Goal: Information Seeking & Learning: Learn about a topic

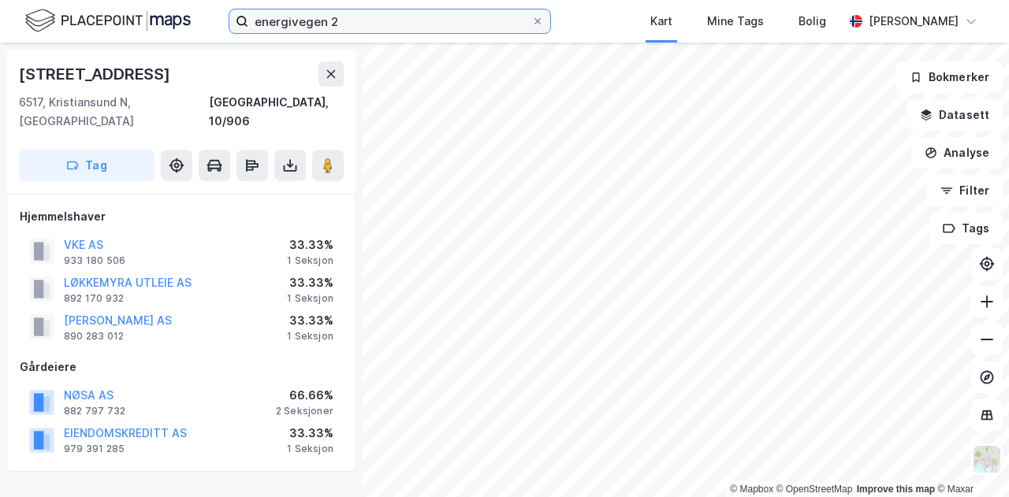
click at [347, 31] on input "energivegen 2" at bounding box center [389, 21] width 283 height 24
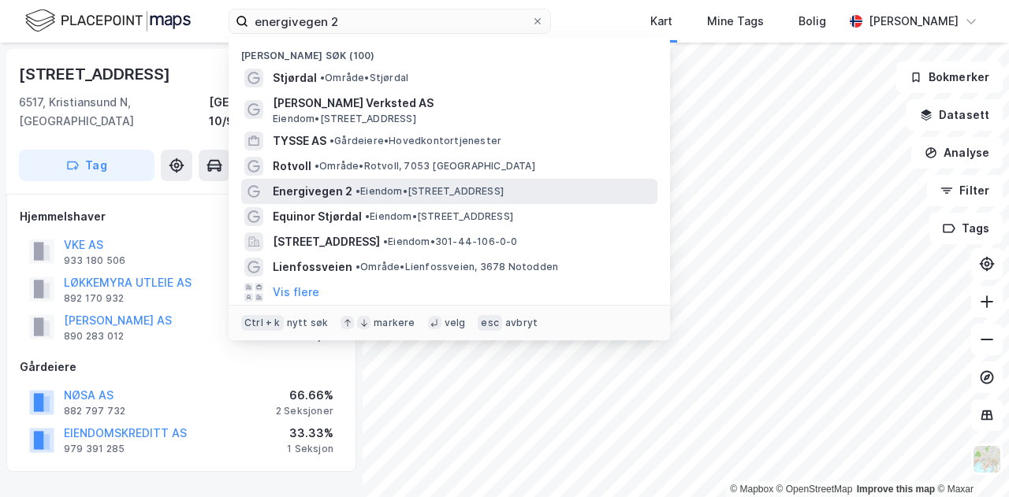
click at [351, 188] on div "Energivegen 2 • Eiendom • [STREET_ADDRESS]" at bounding box center [463, 191] width 381 height 19
